Goal: Task Accomplishment & Management: Use online tool/utility

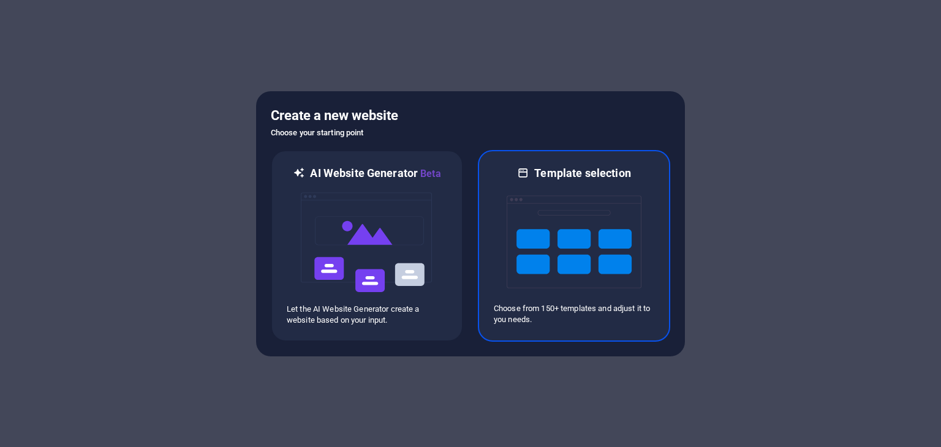
click at [552, 256] on img at bounding box center [574, 242] width 135 height 123
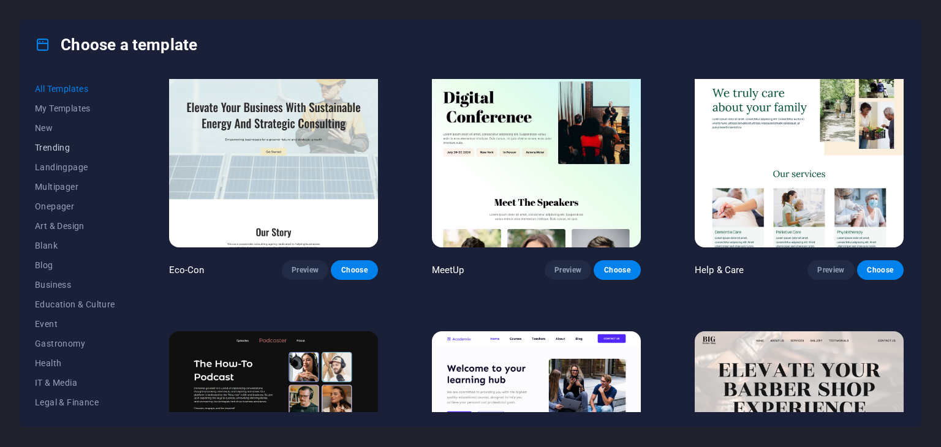
click at [61, 149] on span "Trending" at bounding box center [75, 148] width 80 height 10
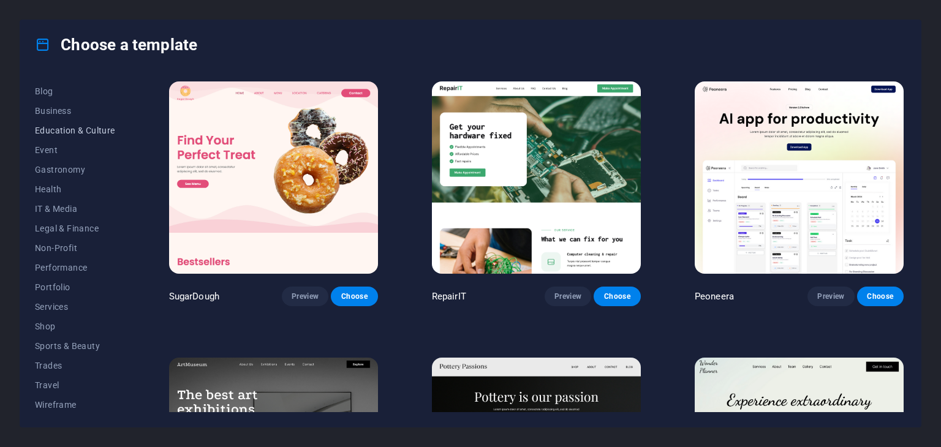
scroll to position [176, 0]
click at [51, 204] on span "IT & Media" at bounding box center [75, 207] width 80 height 10
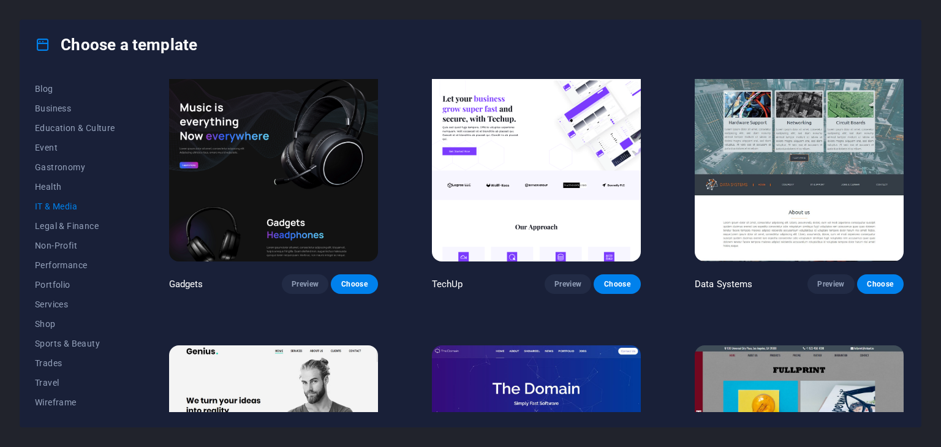
scroll to position [306, 0]
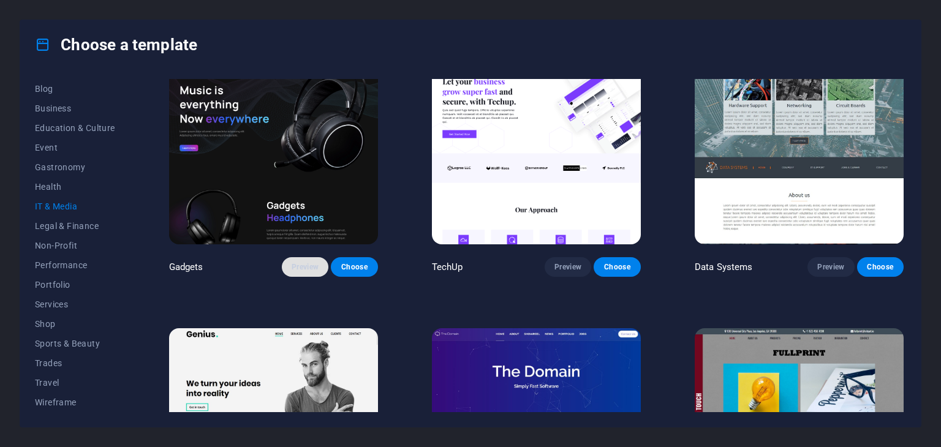
click at [307, 270] on button "Preview" at bounding box center [305, 267] width 47 height 20
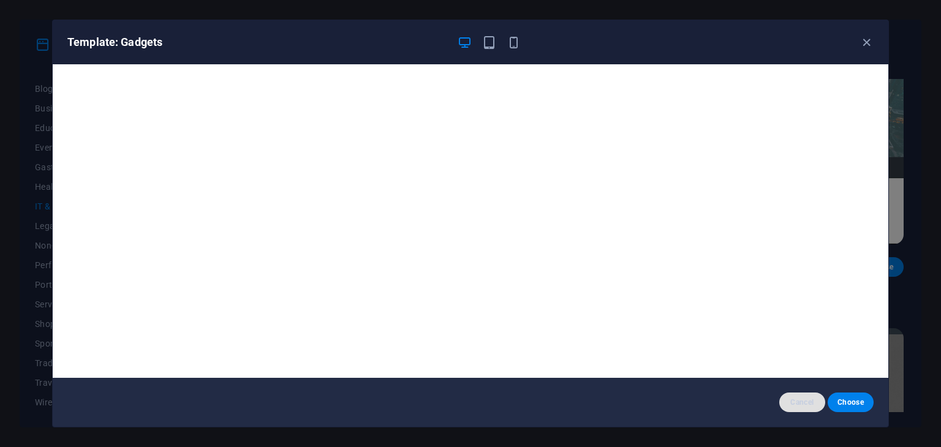
click at [796, 402] on span "Cancel" at bounding box center [802, 403] width 26 height 10
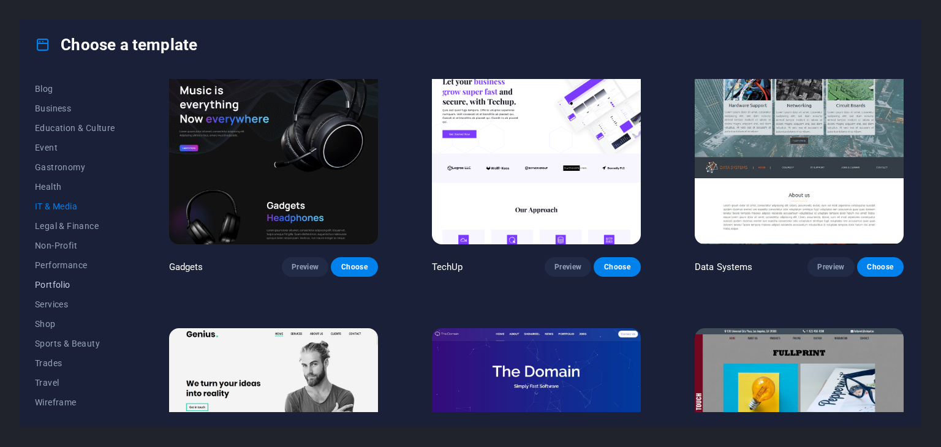
click at [61, 285] on span "Portfolio" at bounding box center [75, 285] width 80 height 10
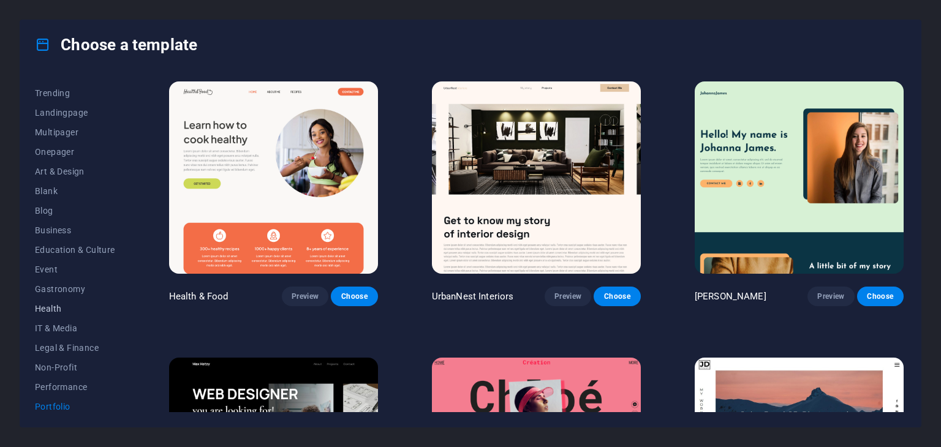
scroll to position [54, 0]
click at [43, 203] on button "Blog" at bounding box center [75, 212] width 80 height 20
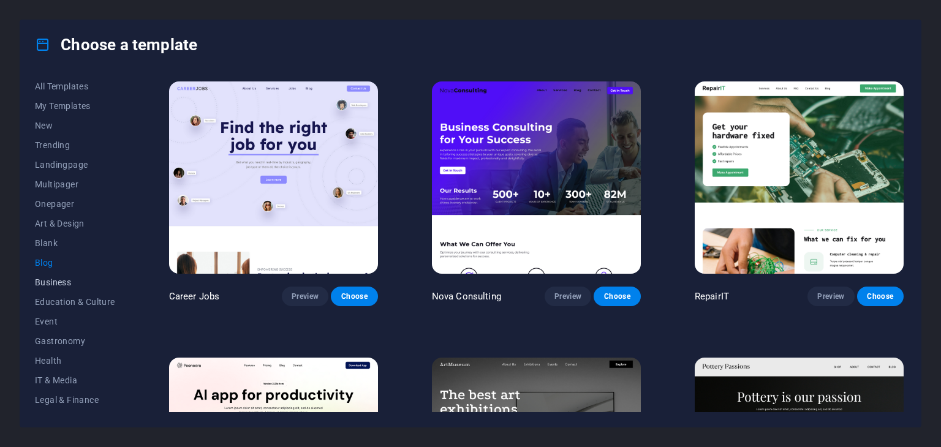
scroll to position [0, 0]
click at [51, 150] on span "Trending" at bounding box center [75, 148] width 80 height 10
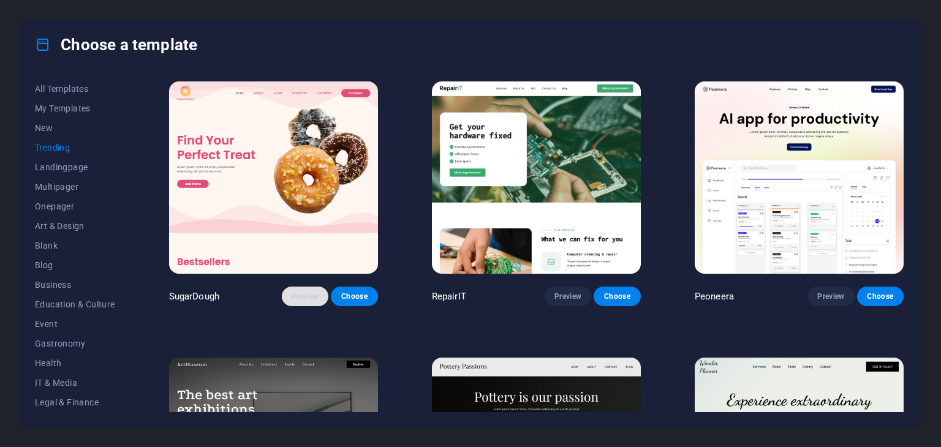
click at [306, 287] on button "Preview" at bounding box center [305, 297] width 47 height 20
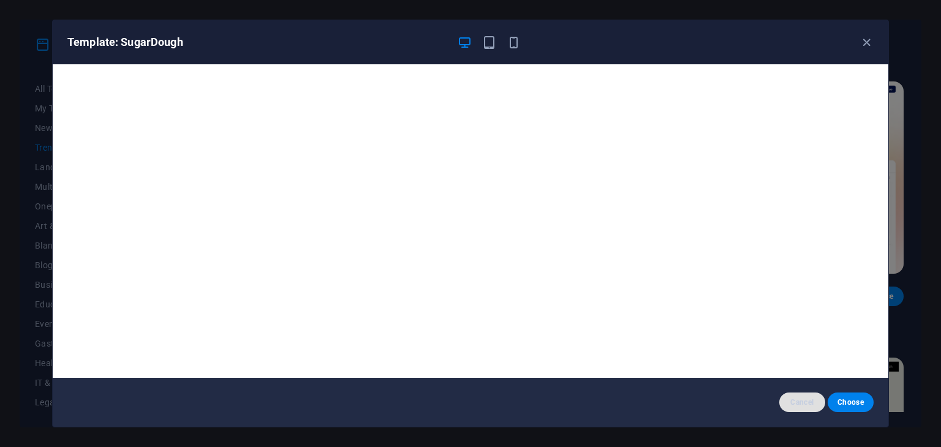
click at [801, 405] on span "Cancel" at bounding box center [802, 403] width 26 height 10
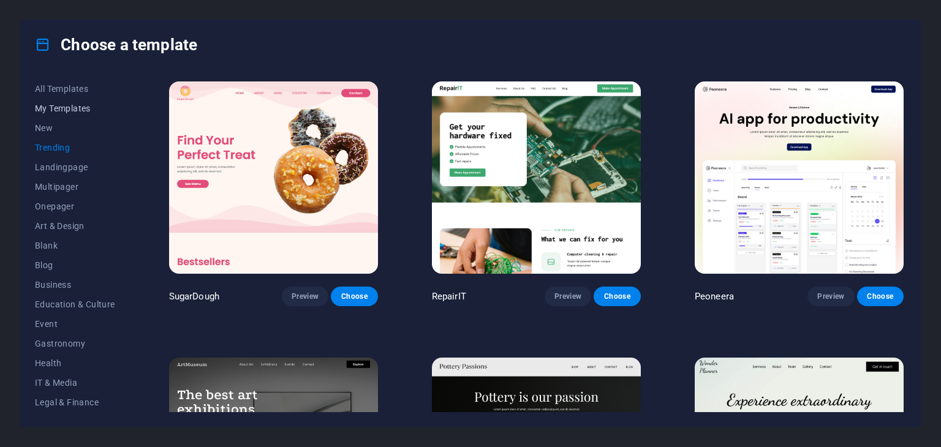
click at [59, 107] on span "My Templates" at bounding box center [75, 109] width 80 height 10
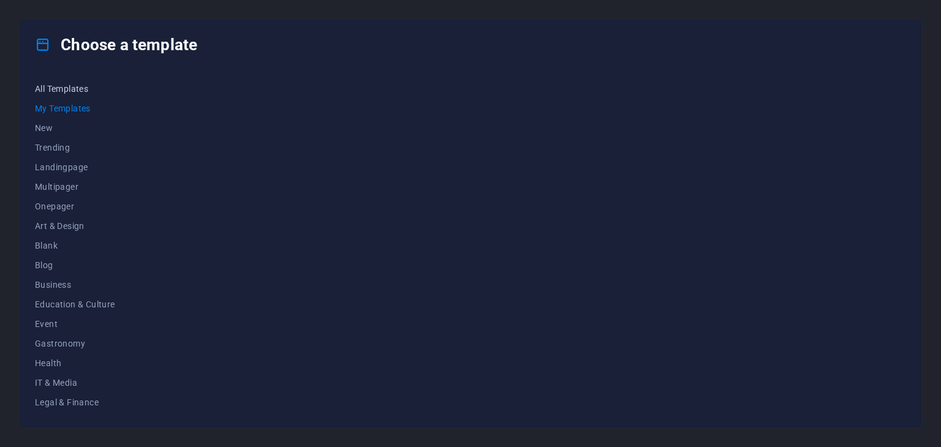
click at [67, 84] on span "All Templates" at bounding box center [75, 89] width 80 height 10
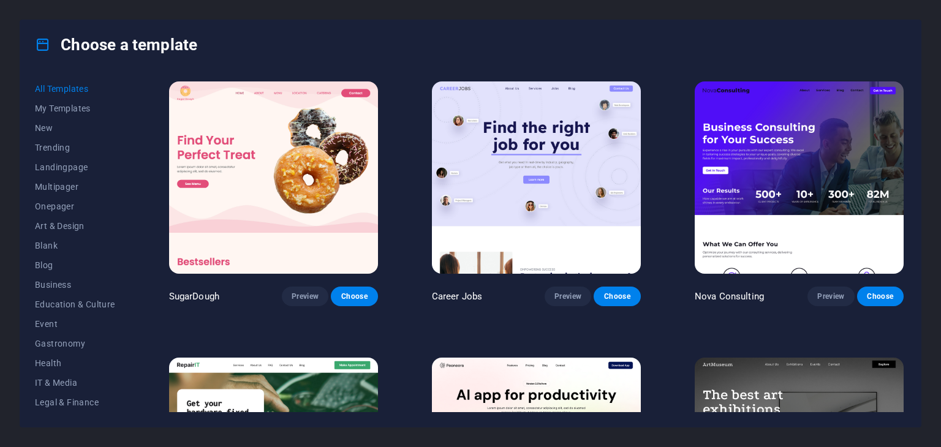
click at [42, 40] on icon at bounding box center [43, 45] width 16 height 16
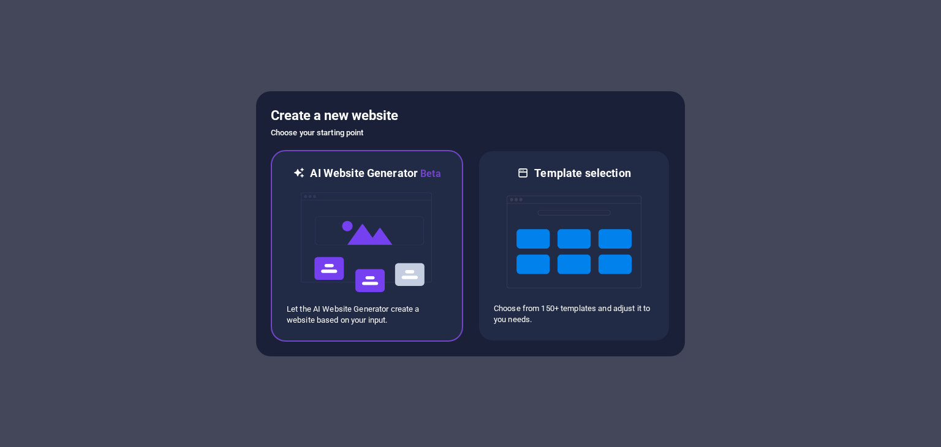
click at [406, 246] on img at bounding box center [367, 242] width 135 height 123
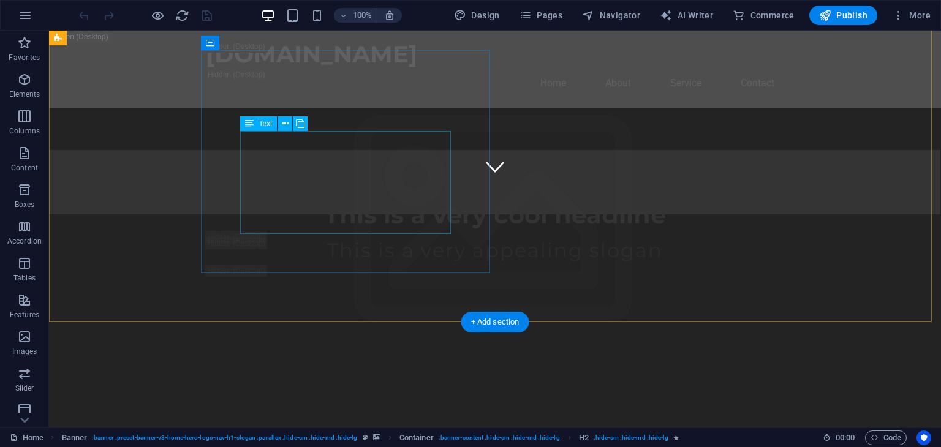
scroll to position [429, 0]
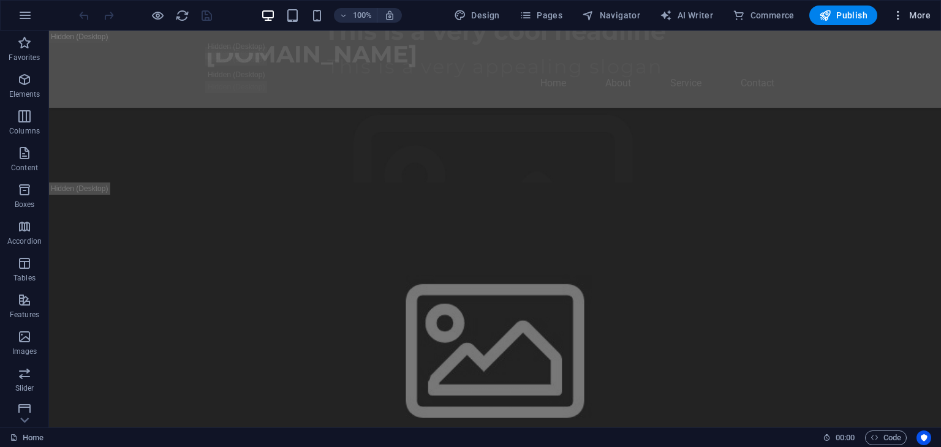
click at [896, 13] on icon "button" at bounding box center [898, 15] width 12 height 12
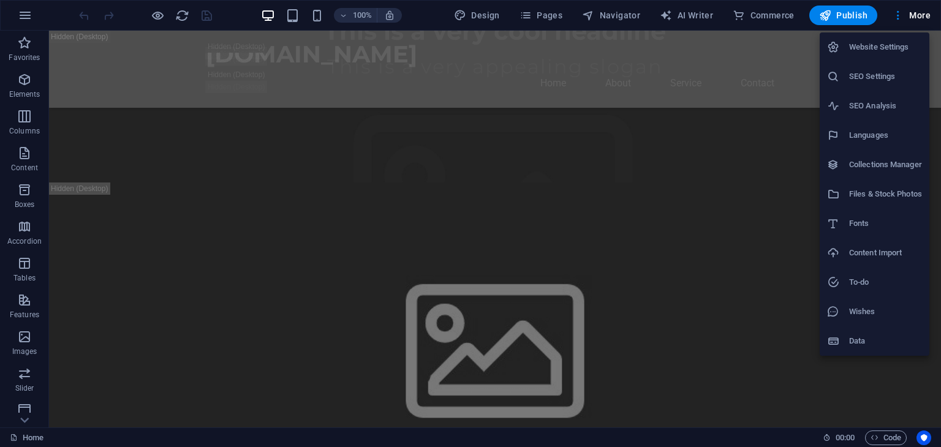
click at [428, 11] on div at bounding box center [470, 223] width 941 height 447
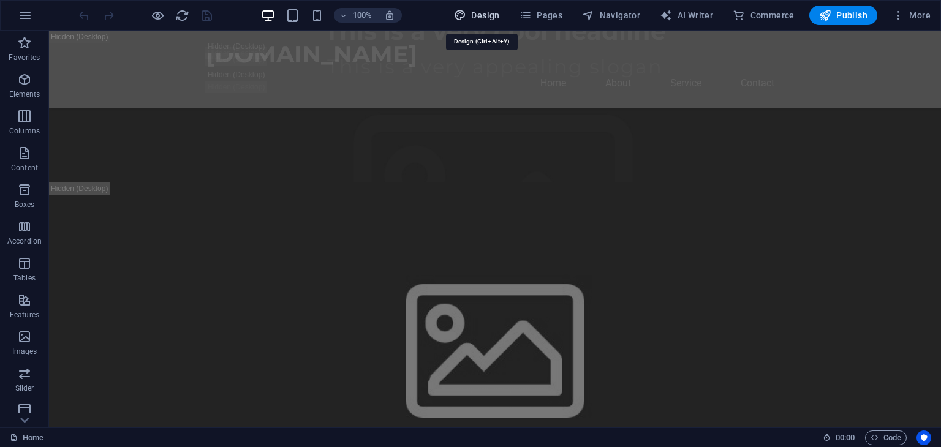
drag, startPoint x: 496, startPoint y: 13, endPoint x: 536, endPoint y: 9, distance: 40.1
click at [496, 13] on span "Design" at bounding box center [477, 15] width 46 height 12
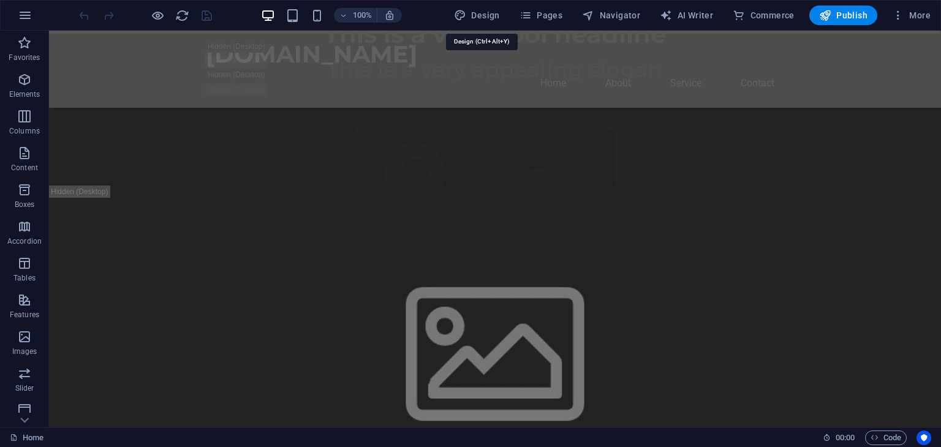
select select "rem"
select select "200"
select select "px"
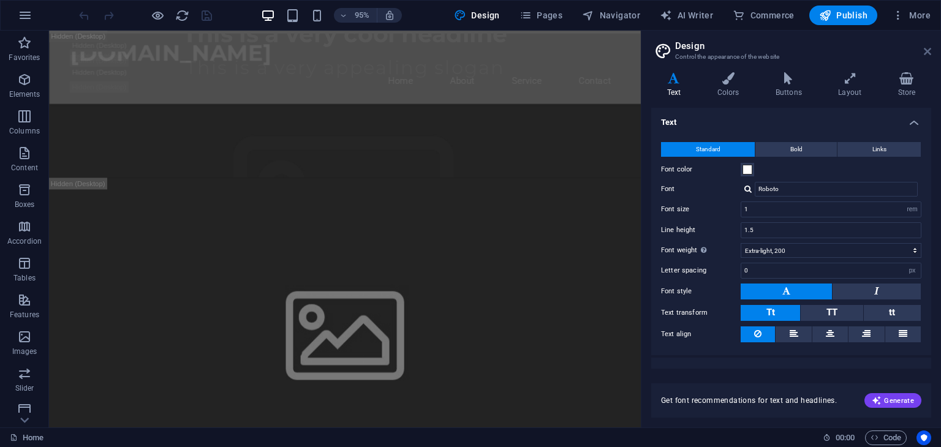
click at [926, 51] on icon at bounding box center [927, 52] width 7 height 10
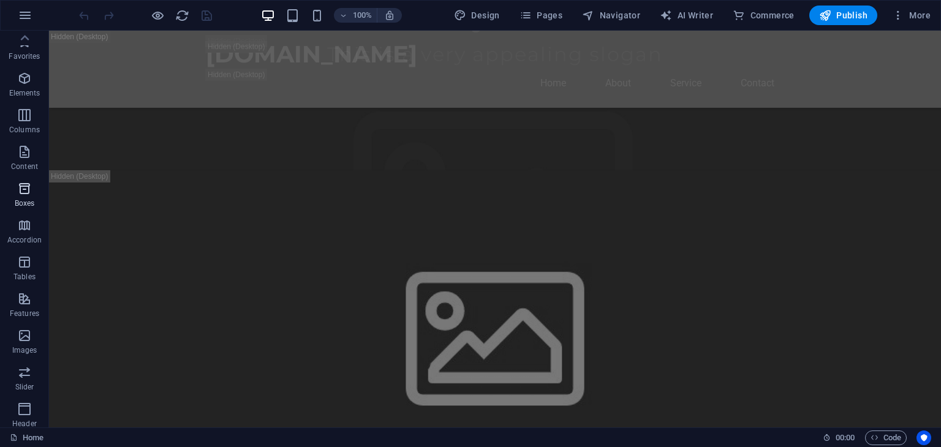
scroll to position [0, 0]
click at [911, 10] on span "More" at bounding box center [911, 15] width 39 height 12
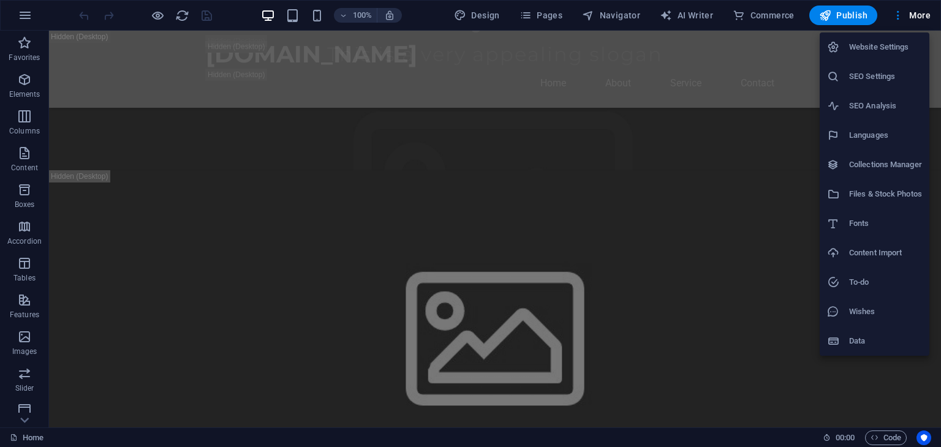
click at [875, 51] on h6 "Website Settings" at bounding box center [885, 47] width 73 height 15
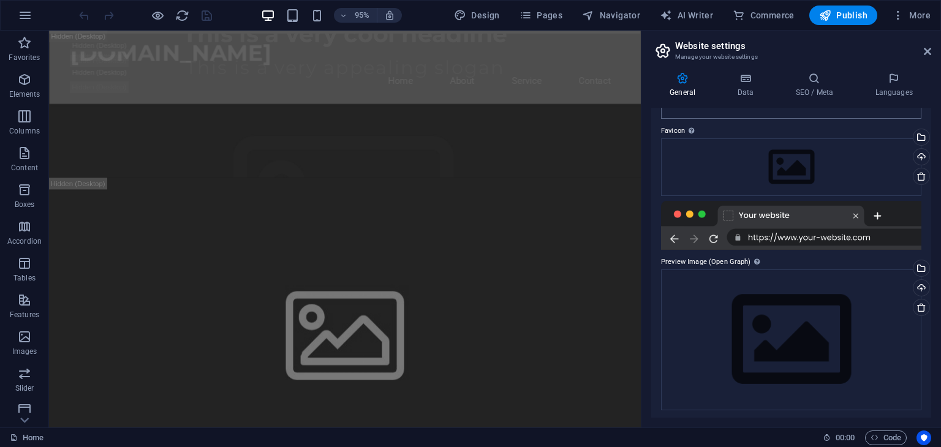
scroll to position [108, 0]
click at [747, 88] on h4 "Data" at bounding box center [747, 85] width 58 height 26
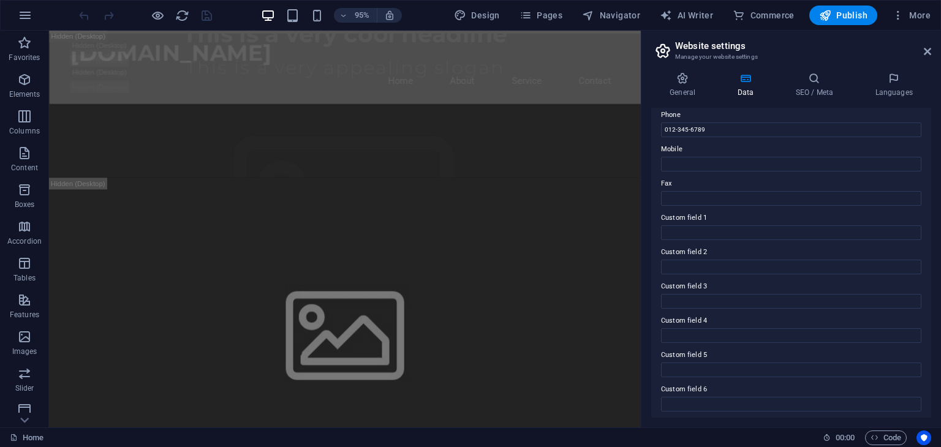
scroll to position [278, 0]
drag, startPoint x: 926, startPoint y: 47, endPoint x: 31, endPoint y: 275, distance: 923.4
click at [926, 47] on icon at bounding box center [927, 52] width 7 height 10
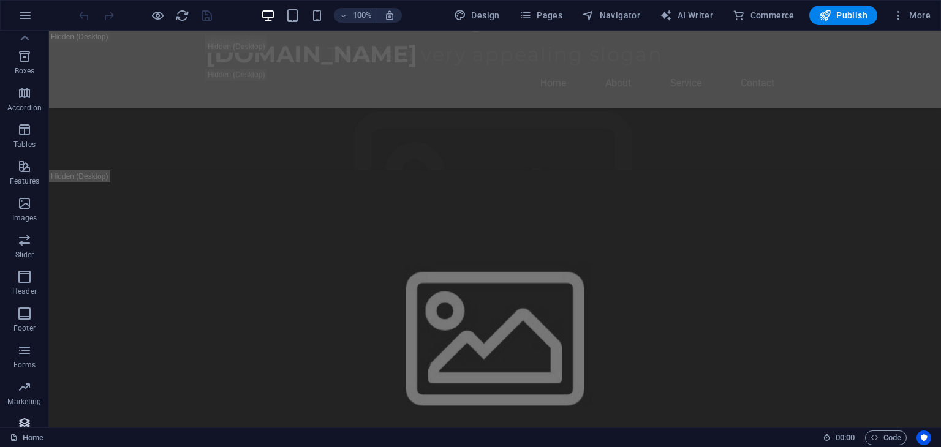
scroll to position [0, 0]
click at [848, 20] on button "Publish" at bounding box center [843, 16] width 68 height 20
